Goal: Complete application form

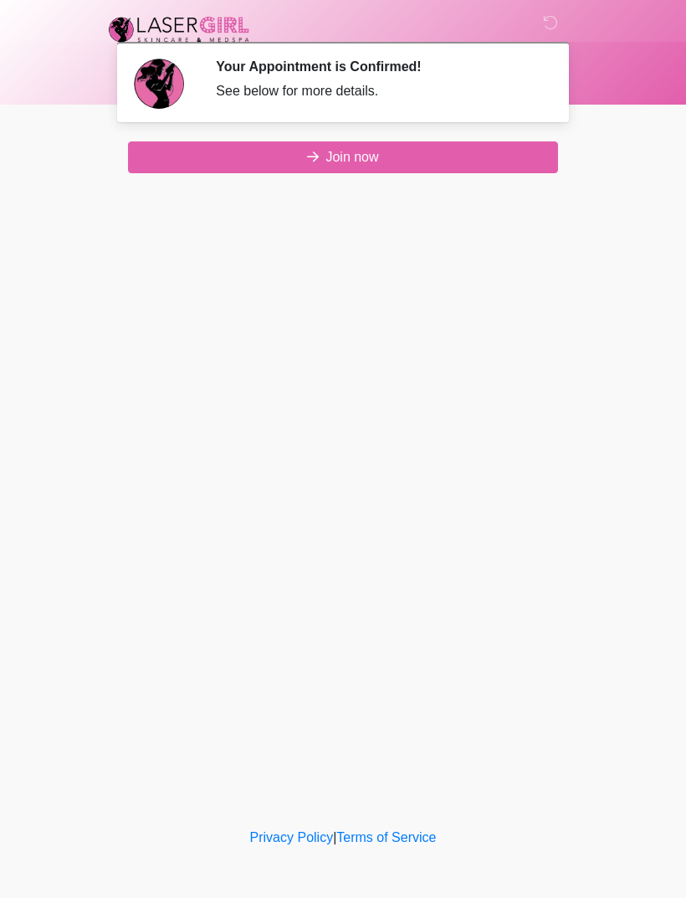
click at [401, 167] on button "Join now" at bounding box center [343, 157] width 430 height 32
click at [378, 161] on button "Join now" at bounding box center [343, 157] width 430 height 32
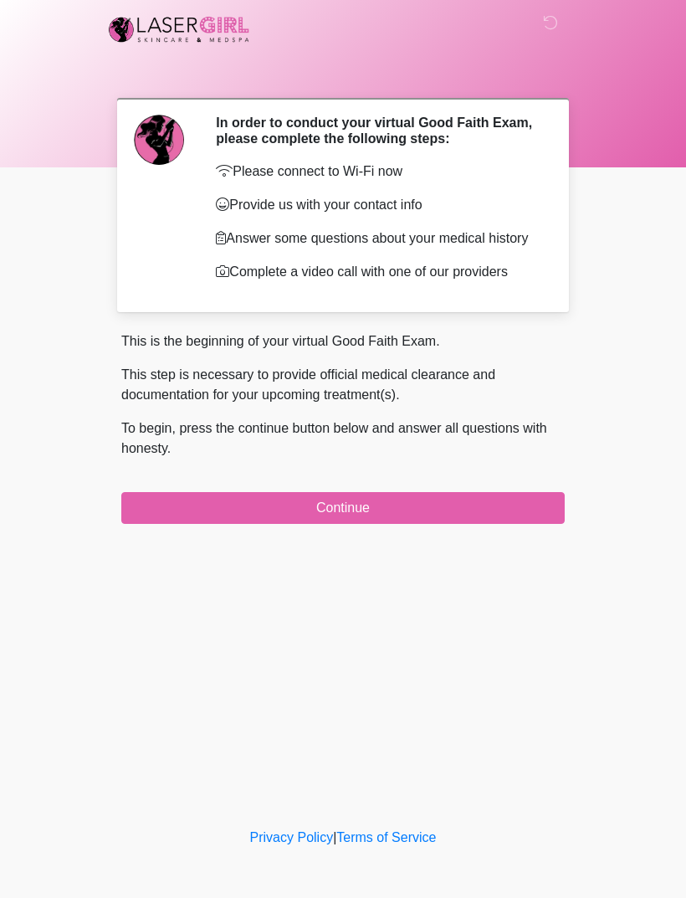
click at [393, 524] on button "Continue" at bounding box center [342, 508] width 443 height 32
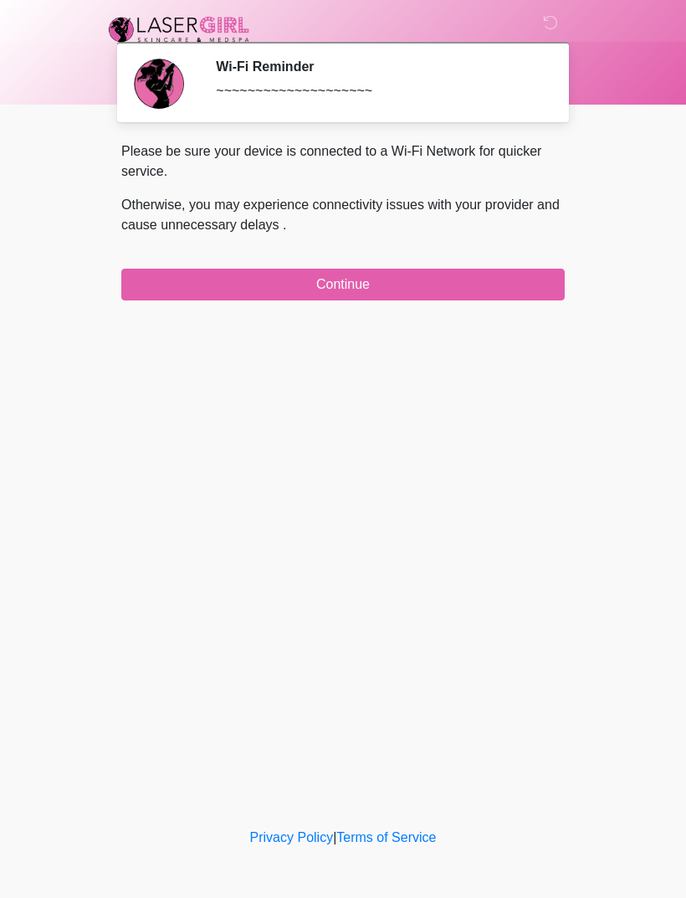
click at [449, 284] on button "Continue" at bounding box center [342, 285] width 443 height 32
click at [474, 292] on button "Continue" at bounding box center [342, 285] width 443 height 32
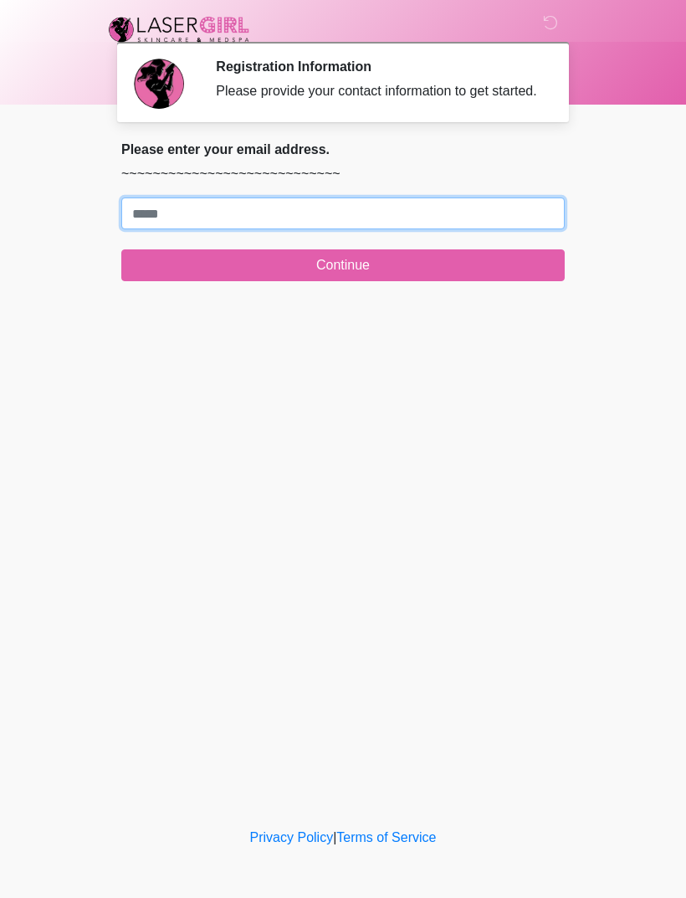
click at [422, 229] on input "Where should we email your treatment plan?" at bounding box center [342, 213] width 443 height 32
type input "**********"
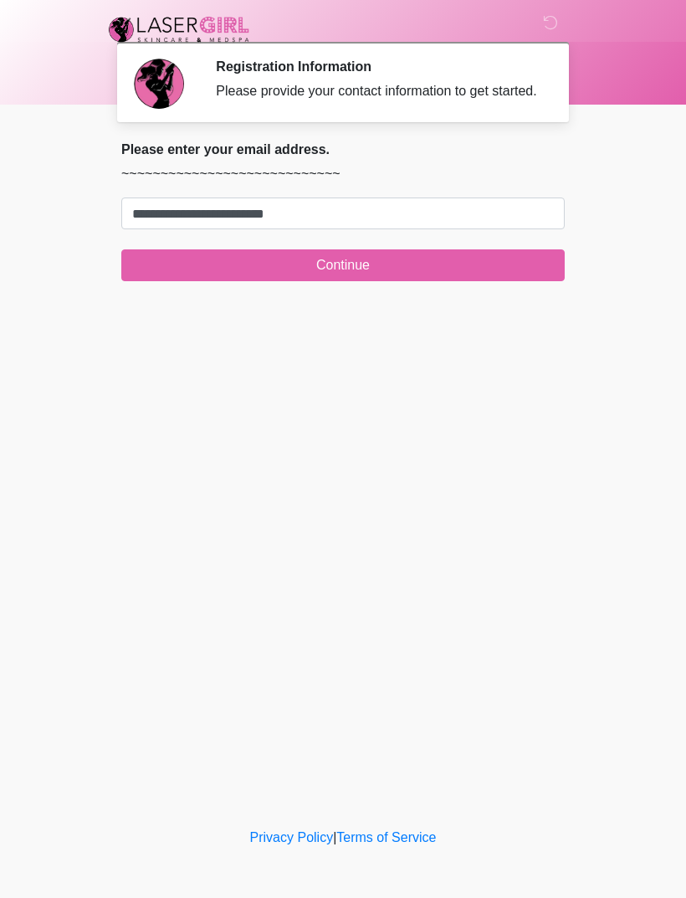
click at [420, 281] on button "Continue" at bounding box center [342, 265] width 443 height 32
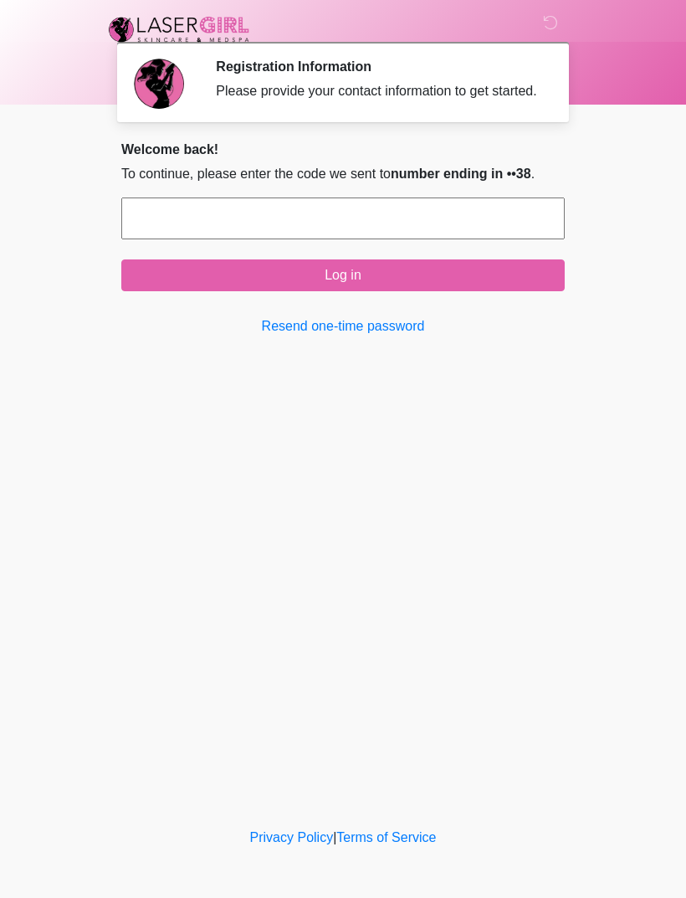
click at [463, 239] on input "text" at bounding box center [342, 218] width 443 height 42
type input "******"
click at [492, 291] on button "Log in" at bounding box center [342, 275] width 443 height 32
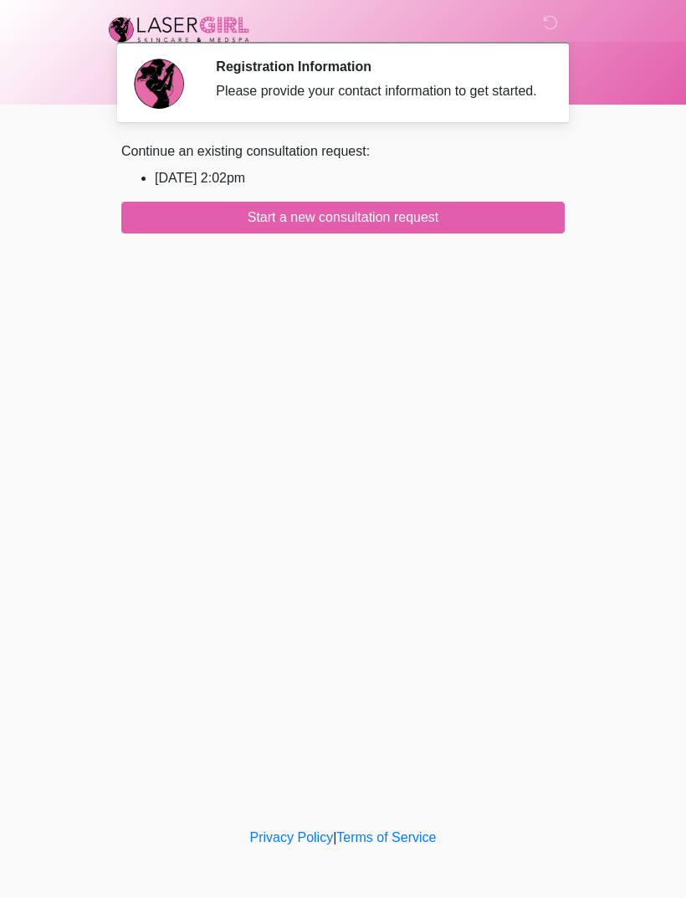
click at [514, 233] on button "Start a new consultation request" at bounding box center [342, 218] width 443 height 32
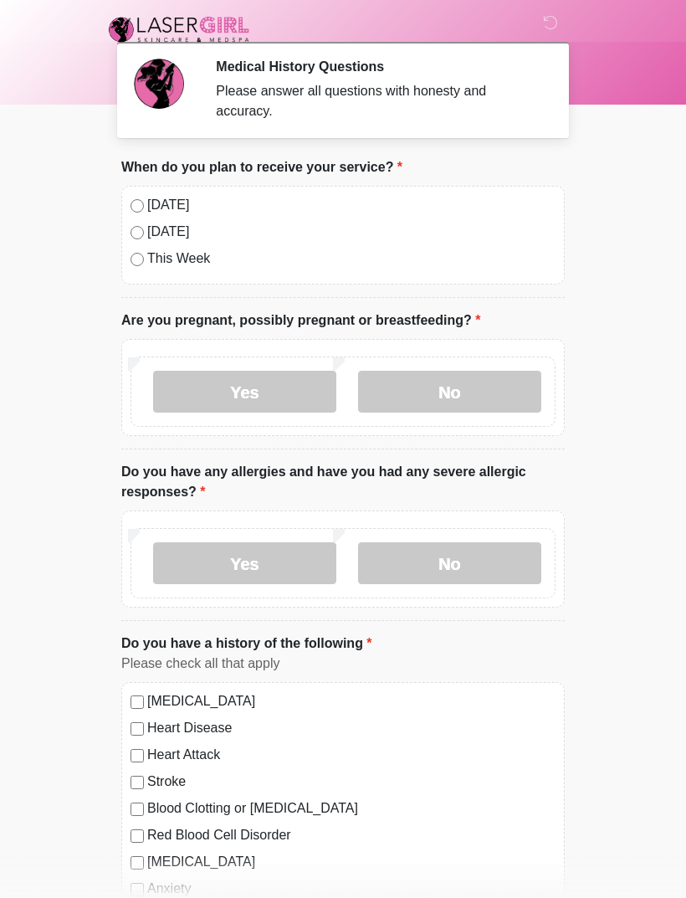
click at [482, 397] on label "No" at bounding box center [449, 392] width 183 height 42
click at [490, 545] on label "No" at bounding box center [449, 563] width 183 height 42
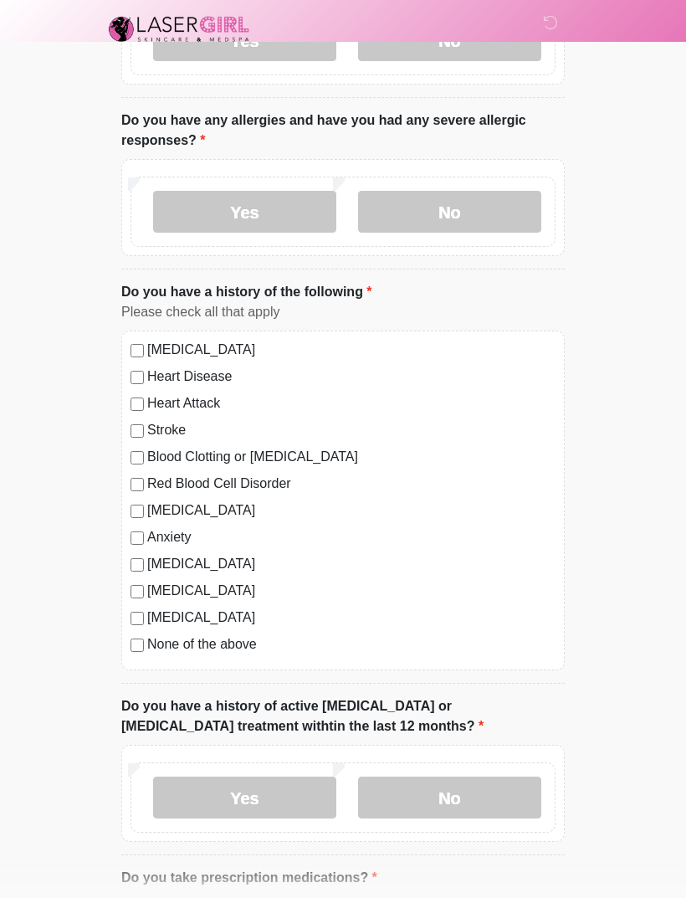
scroll to position [351, 0]
click at [472, 789] on label "No" at bounding box center [449, 797] width 183 height 42
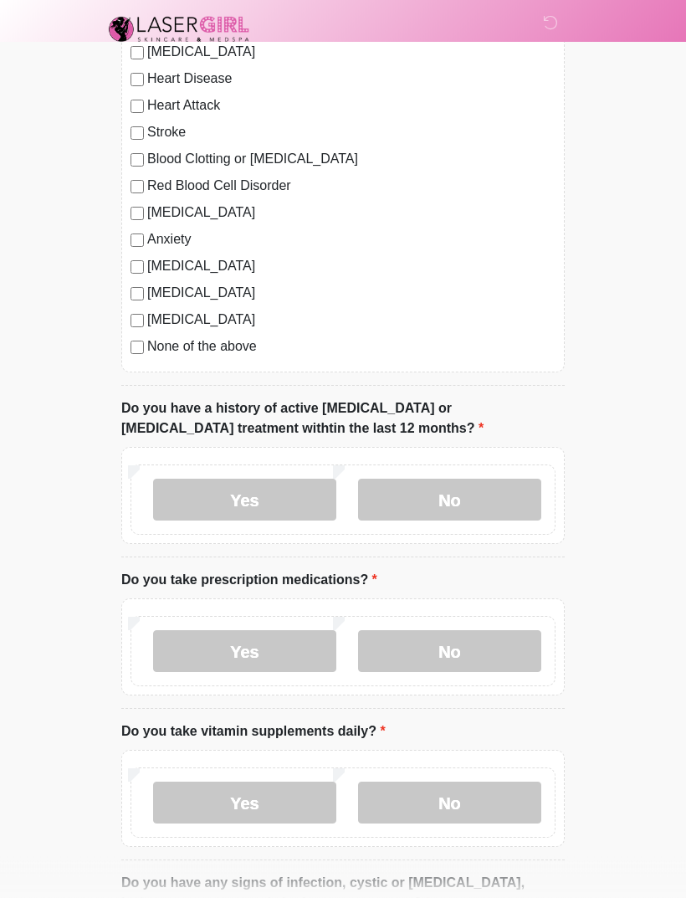
scroll to position [656, 0]
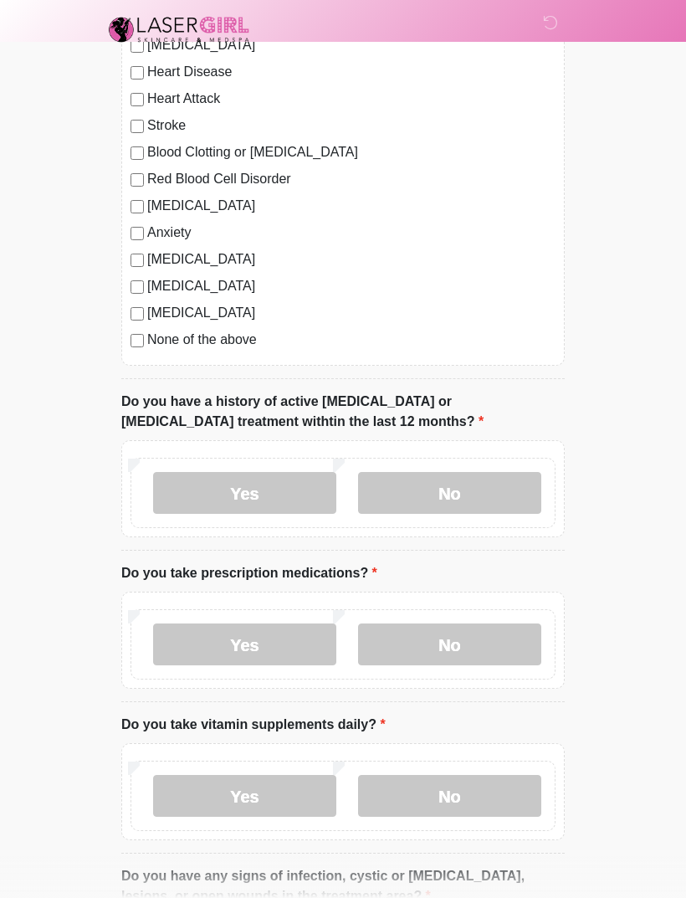
click at [486, 627] on label "No" at bounding box center [449, 644] width 183 height 42
click at [474, 800] on label "No" at bounding box center [449, 796] width 183 height 42
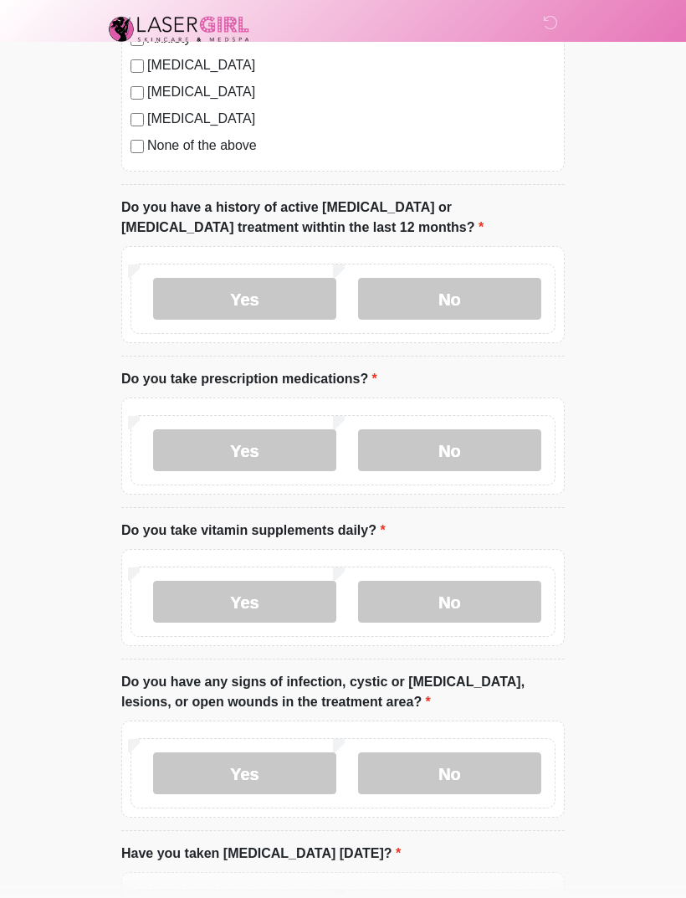
scroll to position [850, 0]
click at [269, 453] on label "Yes" at bounding box center [244, 450] width 183 height 42
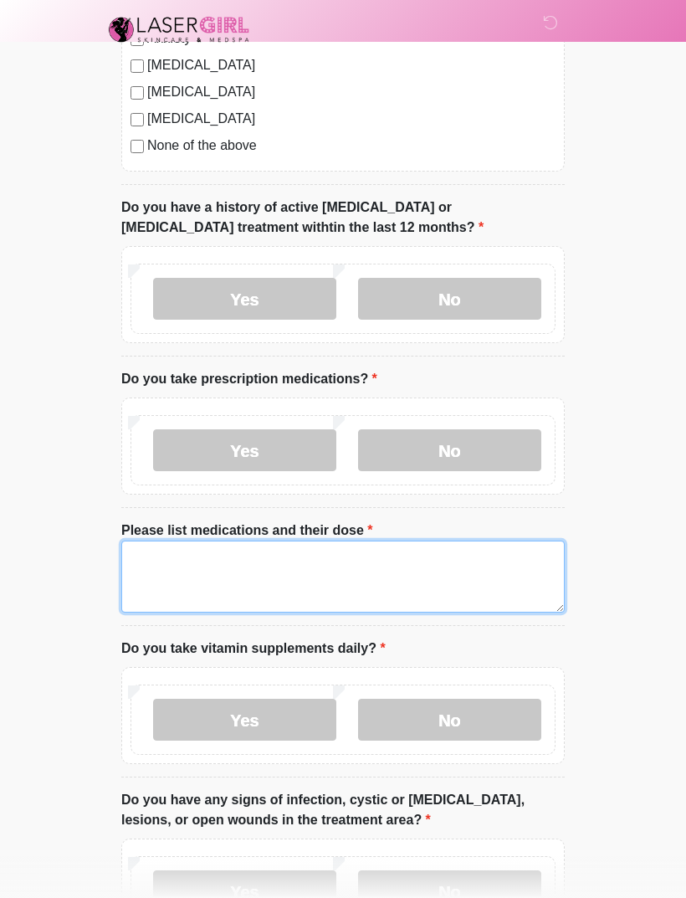
click at [330, 570] on textarea "Please list medications and their dose" at bounding box center [342, 576] width 443 height 72
click at [156, 545] on textarea "**********" at bounding box center [342, 576] width 443 height 72
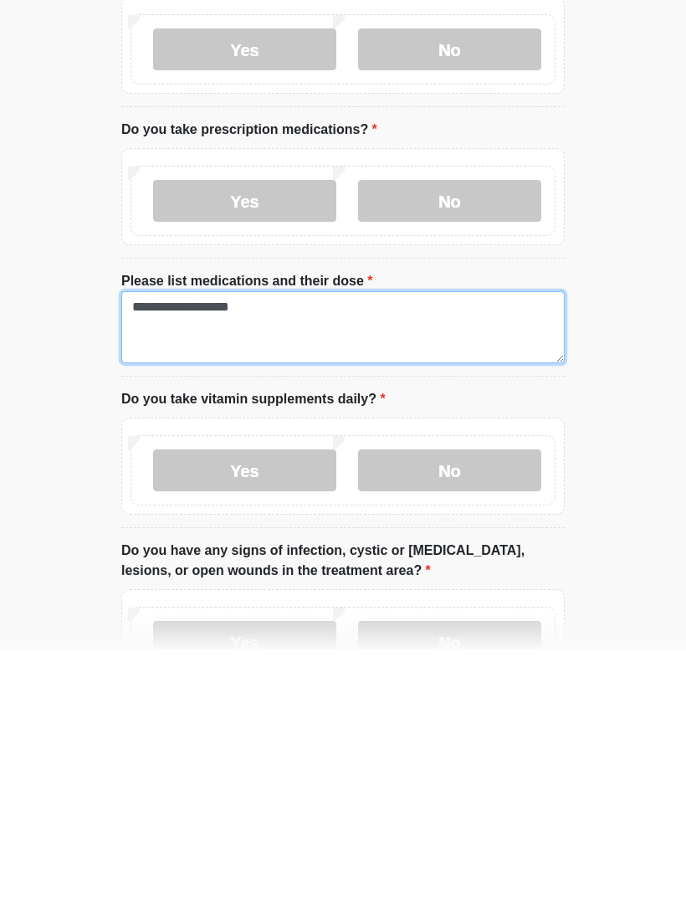
click at [298, 540] on textarea "**********" at bounding box center [342, 576] width 443 height 72
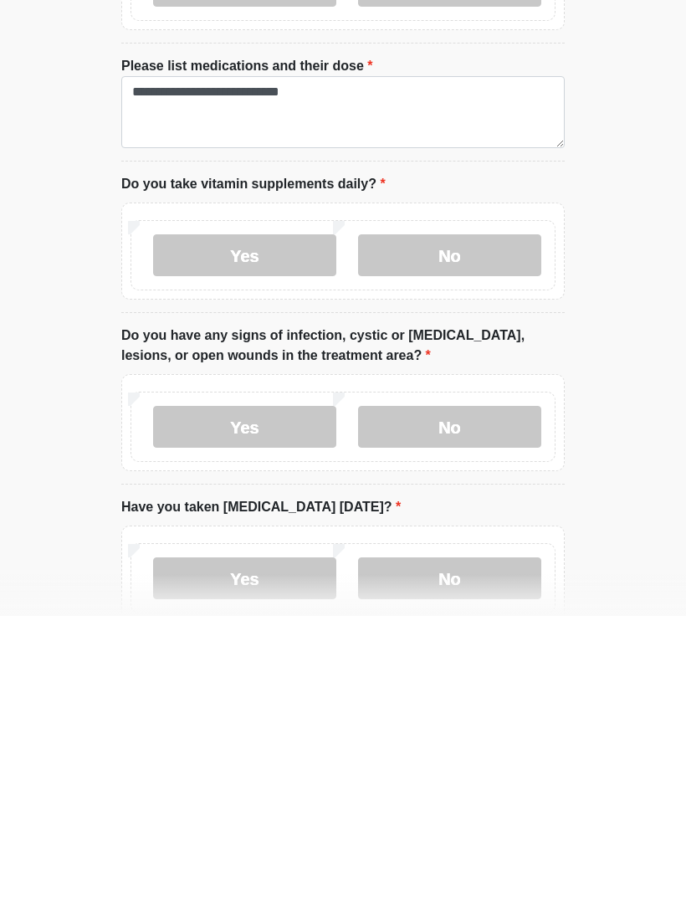
click at [466, 688] on label "No" at bounding box center [449, 709] width 183 height 42
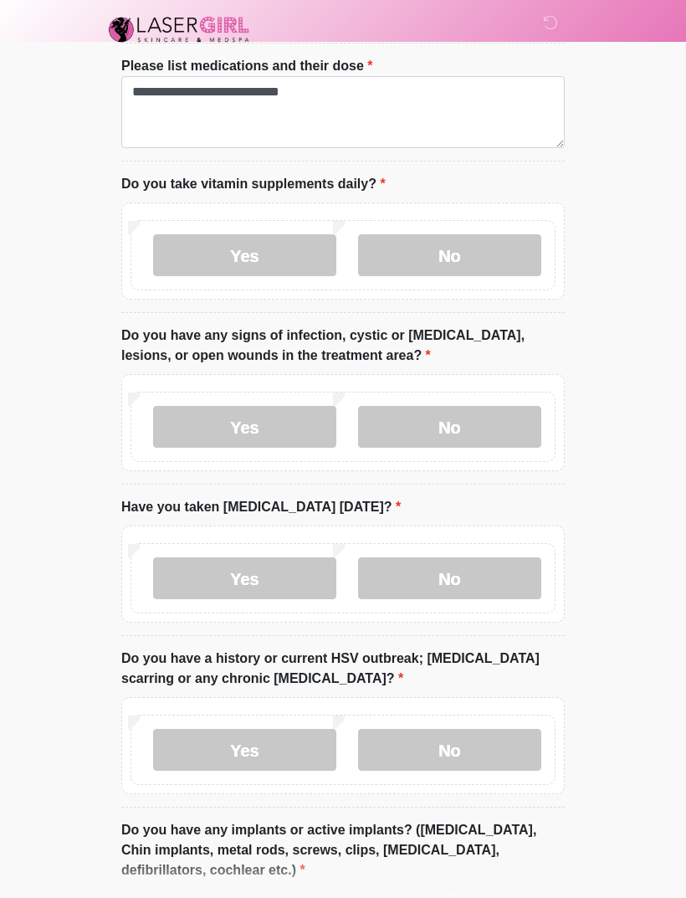
click at [506, 558] on label "No" at bounding box center [449, 578] width 183 height 42
click at [468, 730] on label "No" at bounding box center [449, 750] width 183 height 42
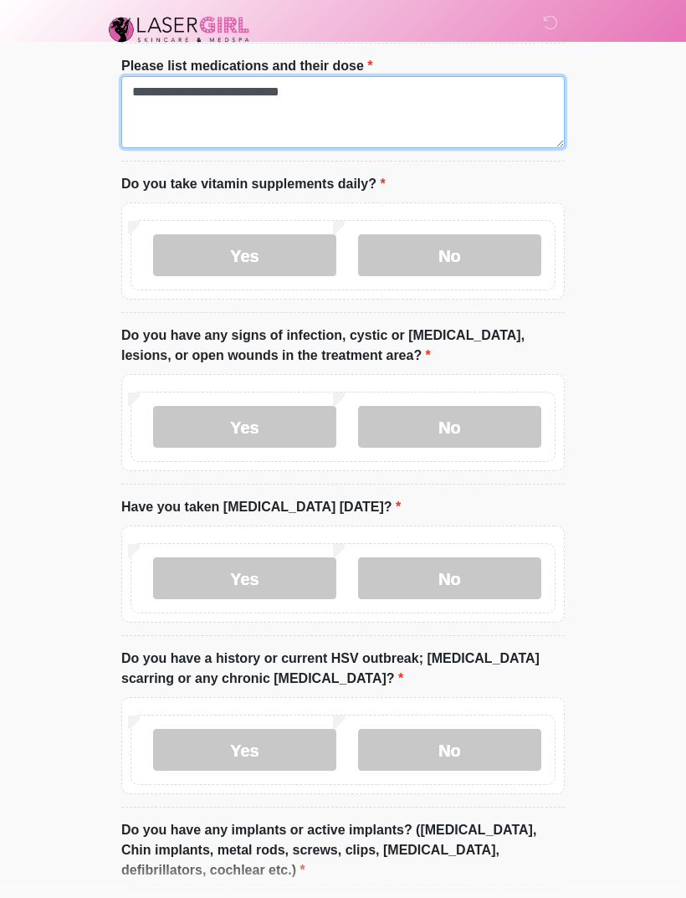
click at [366, 89] on textarea "**********" at bounding box center [342, 112] width 443 height 72
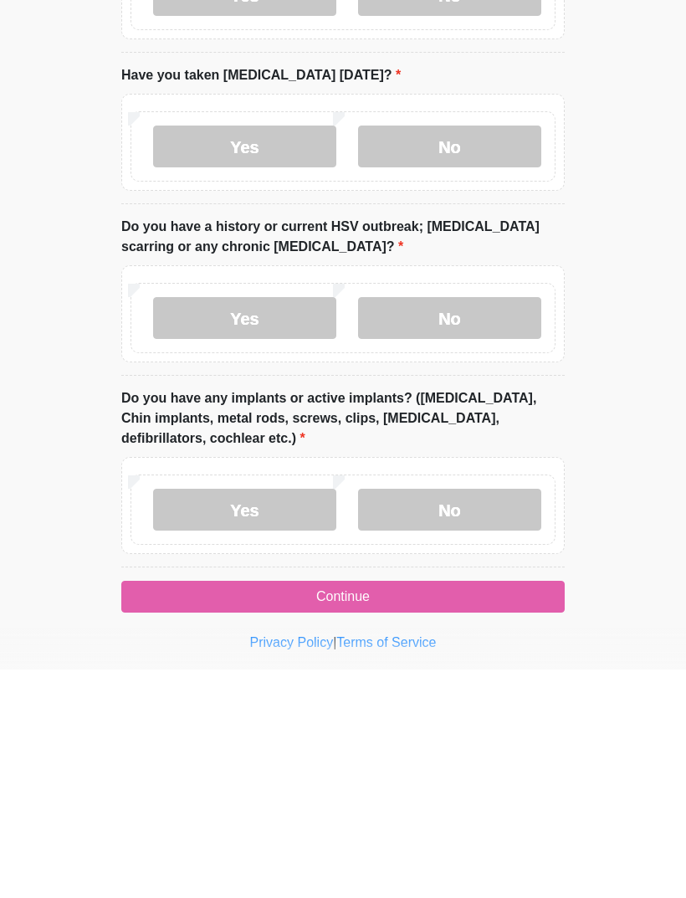
type textarea "**********"
click at [494, 717] on label "No" at bounding box center [449, 738] width 183 height 42
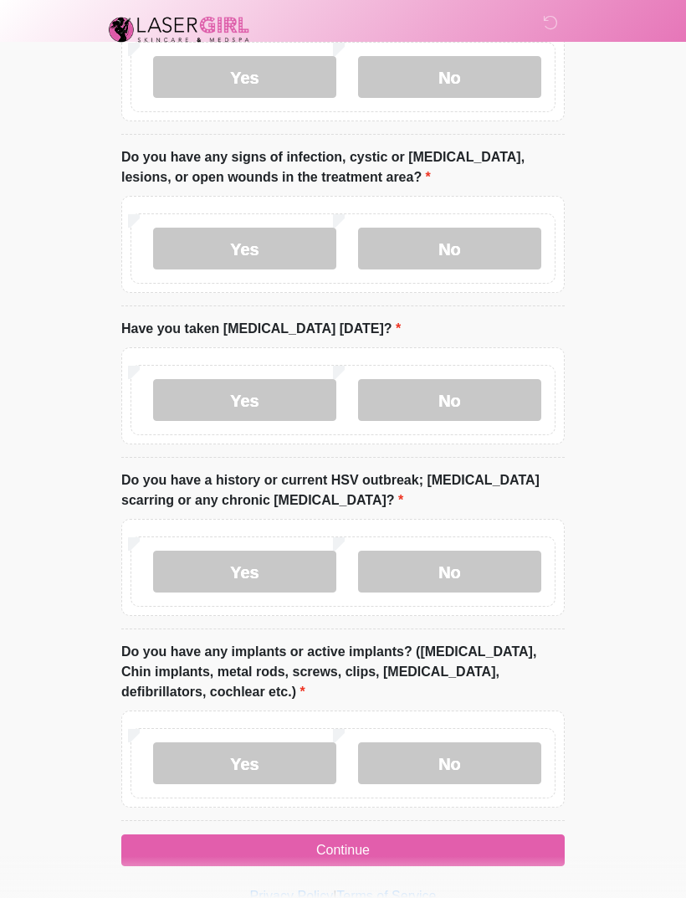
click at [439, 847] on button "Continue" at bounding box center [342, 850] width 443 height 32
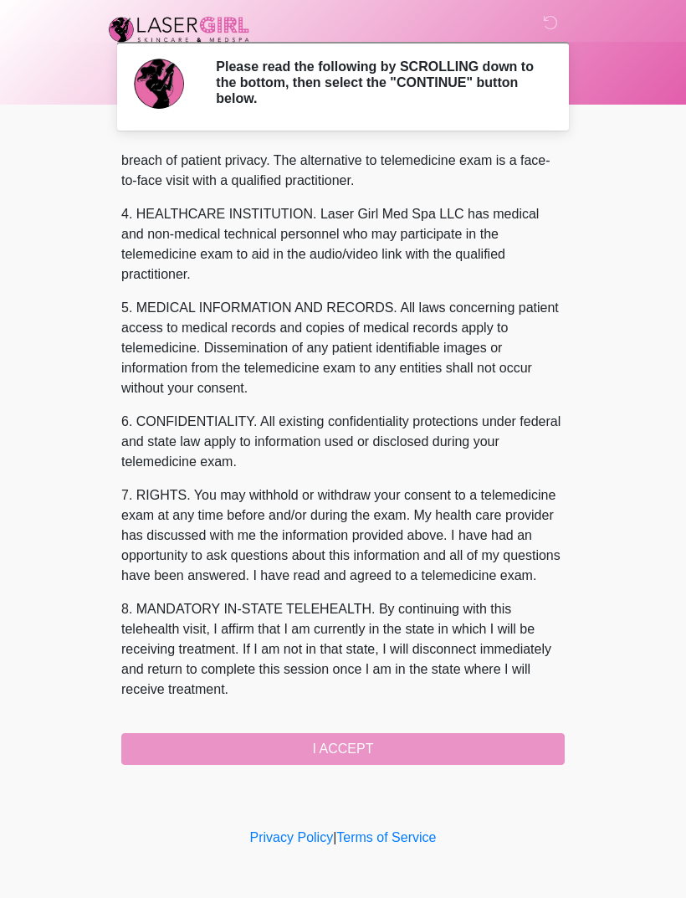
scroll to position [448, 0]
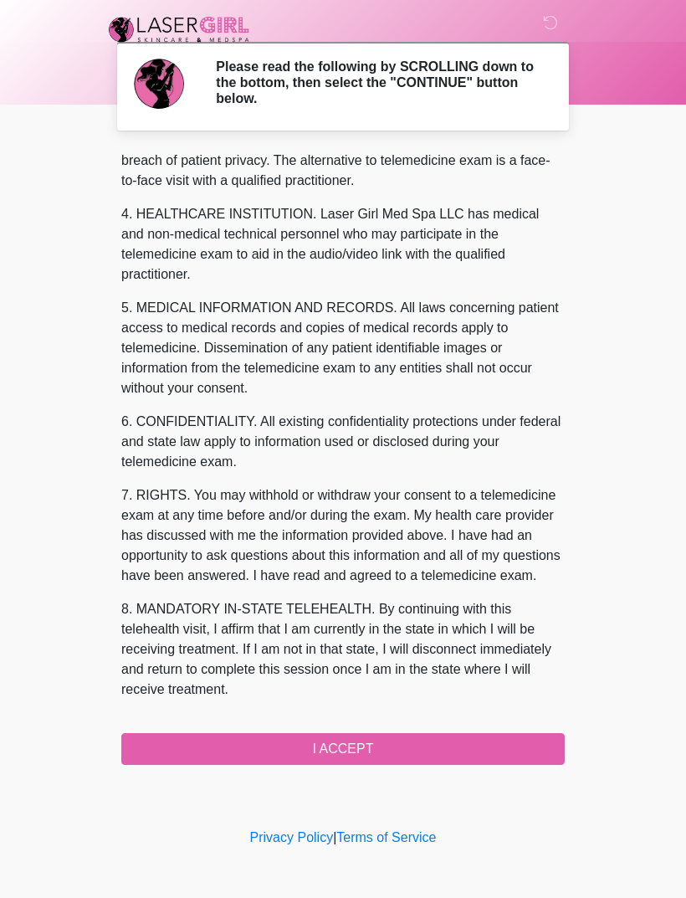
click at [406, 760] on button "I ACCEPT" at bounding box center [342, 749] width 443 height 32
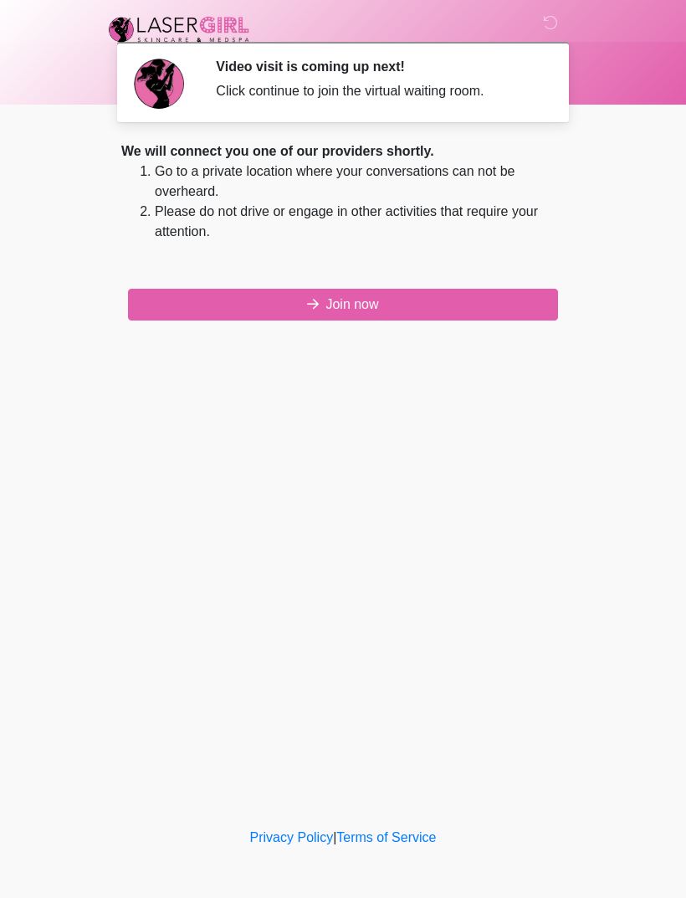
click at [467, 298] on button "Join now" at bounding box center [343, 305] width 430 height 32
